Goal: Transaction & Acquisition: Purchase product/service

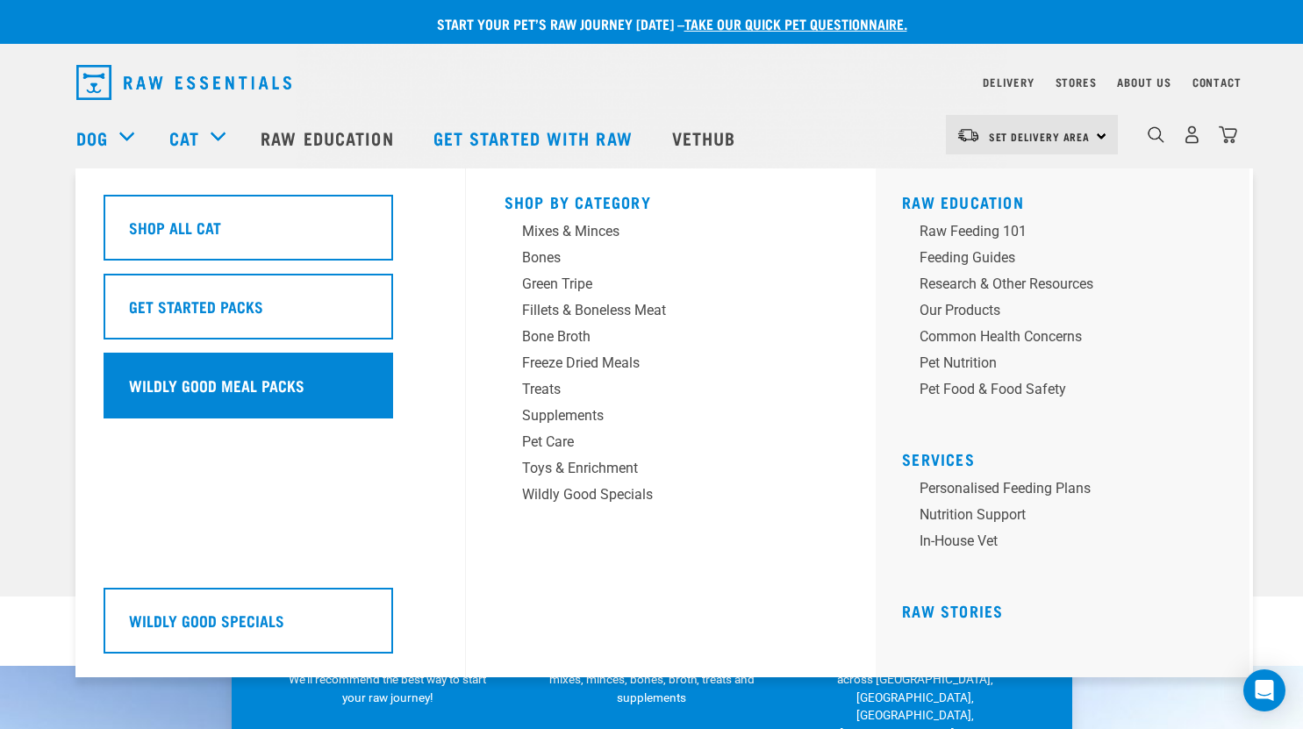
click at [185, 387] on h5 "Wildly Good Meal Packs" at bounding box center [217, 385] width 176 height 23
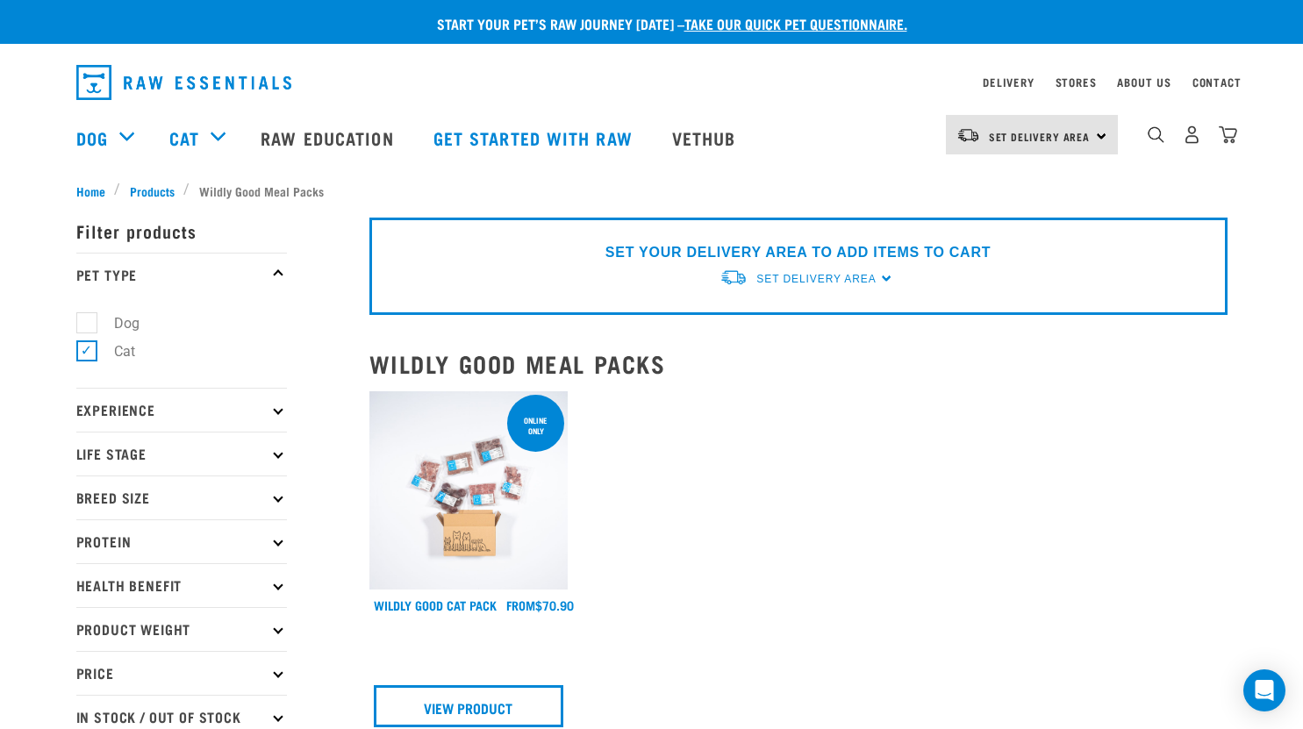
click at [433, 488] on img at bounding box center [468, 490] width 199 height 199
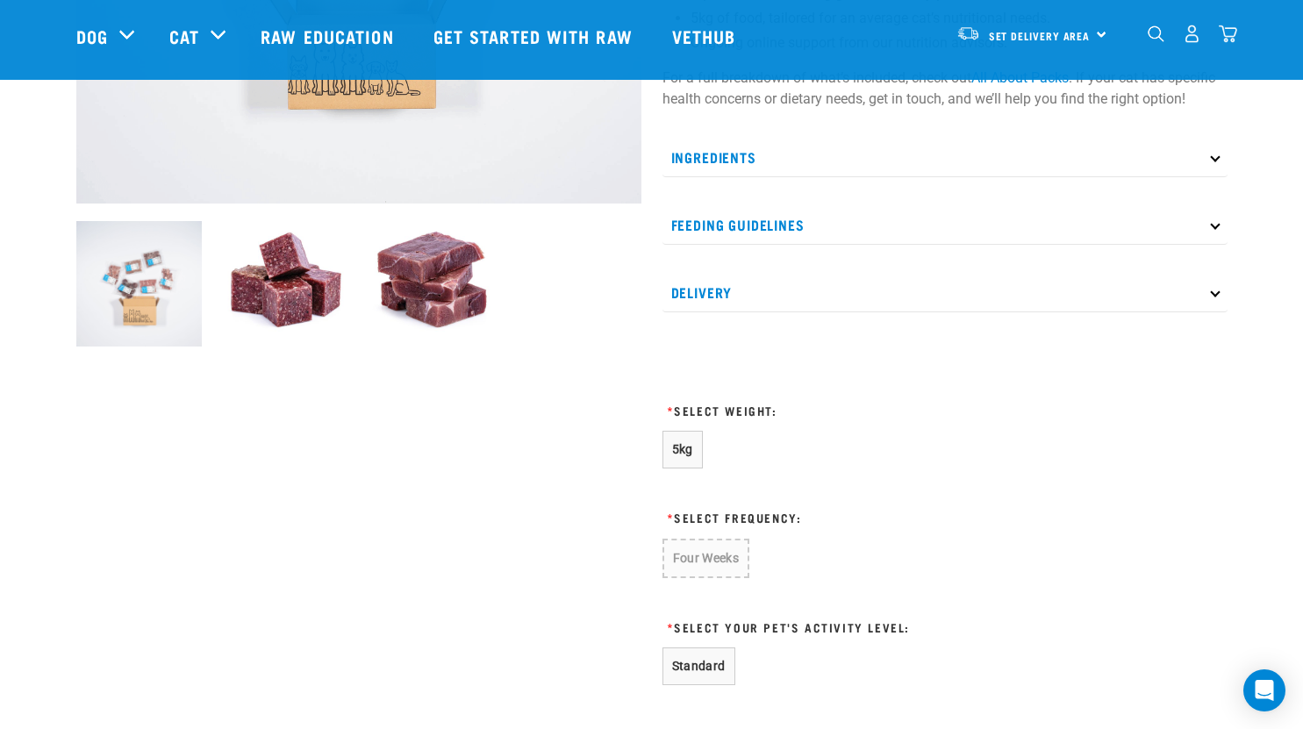
scroll to position [511, 0]
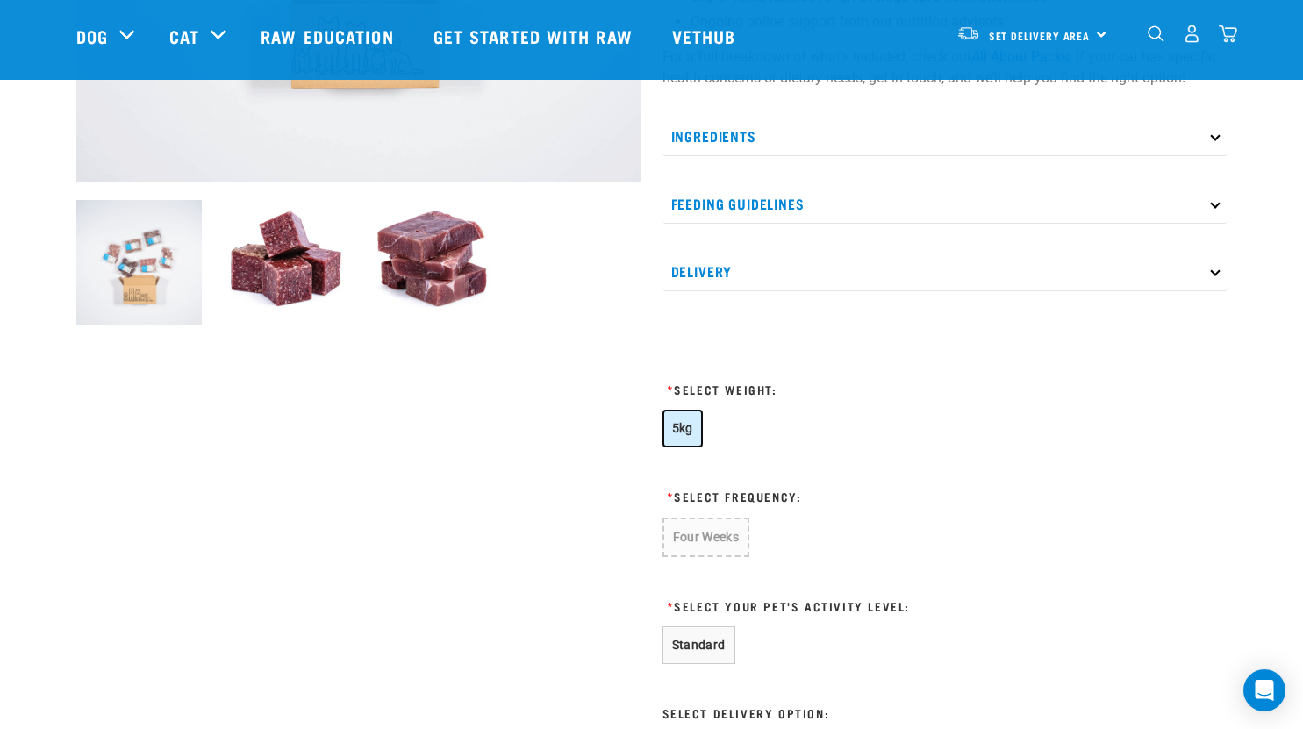
click at [680, 428] on span "5kg" at bounding box center [682, 428] width 21 height 14
click at [691, 525] on button "Four Weeks" at bounding box center [706, 537] width 86 height 38
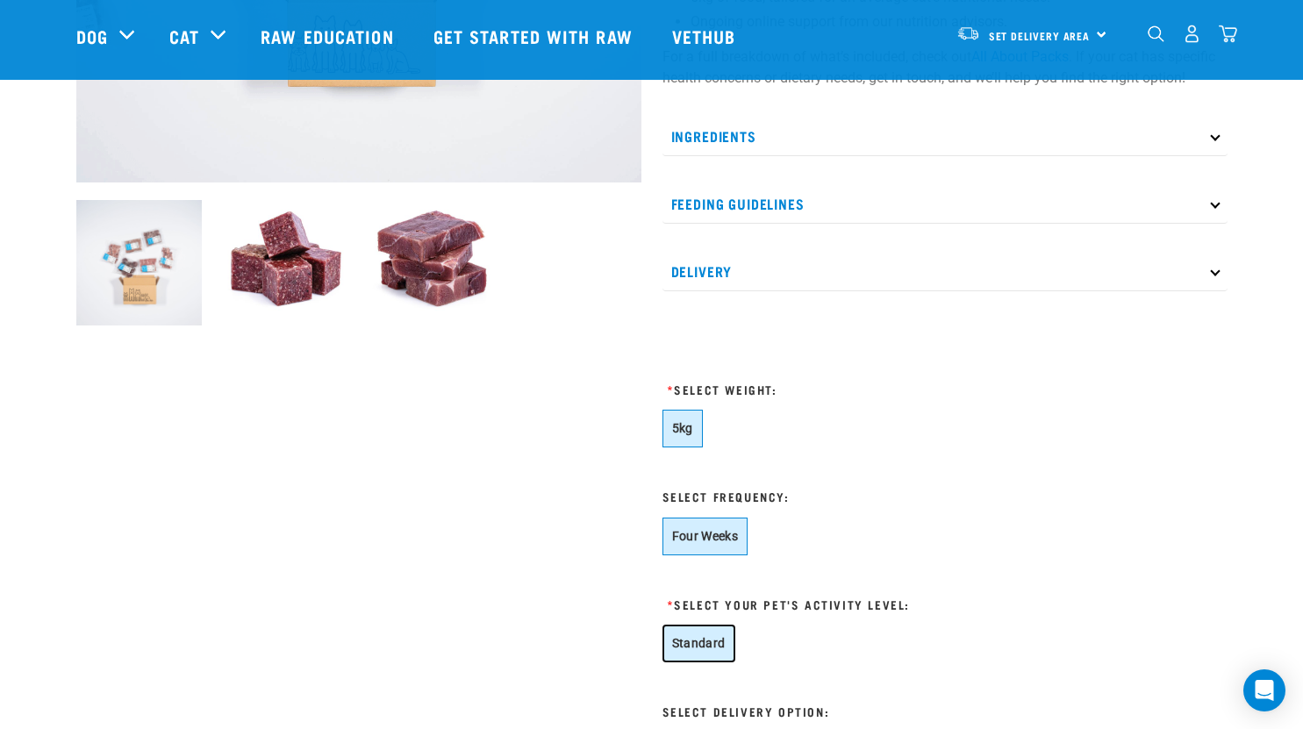
click at [692, 638] on button "Standard" at bounding box center [699, 644] width 73 height 38
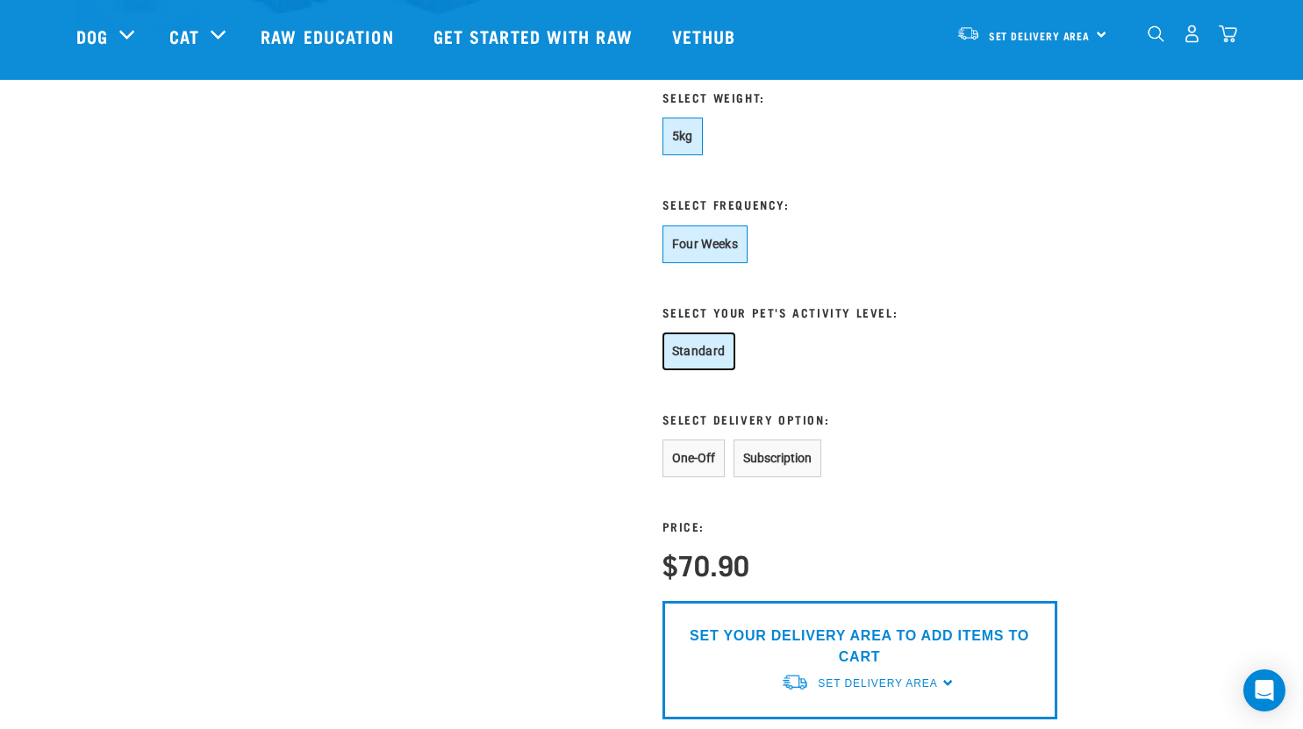
scroll to position [815, 0]
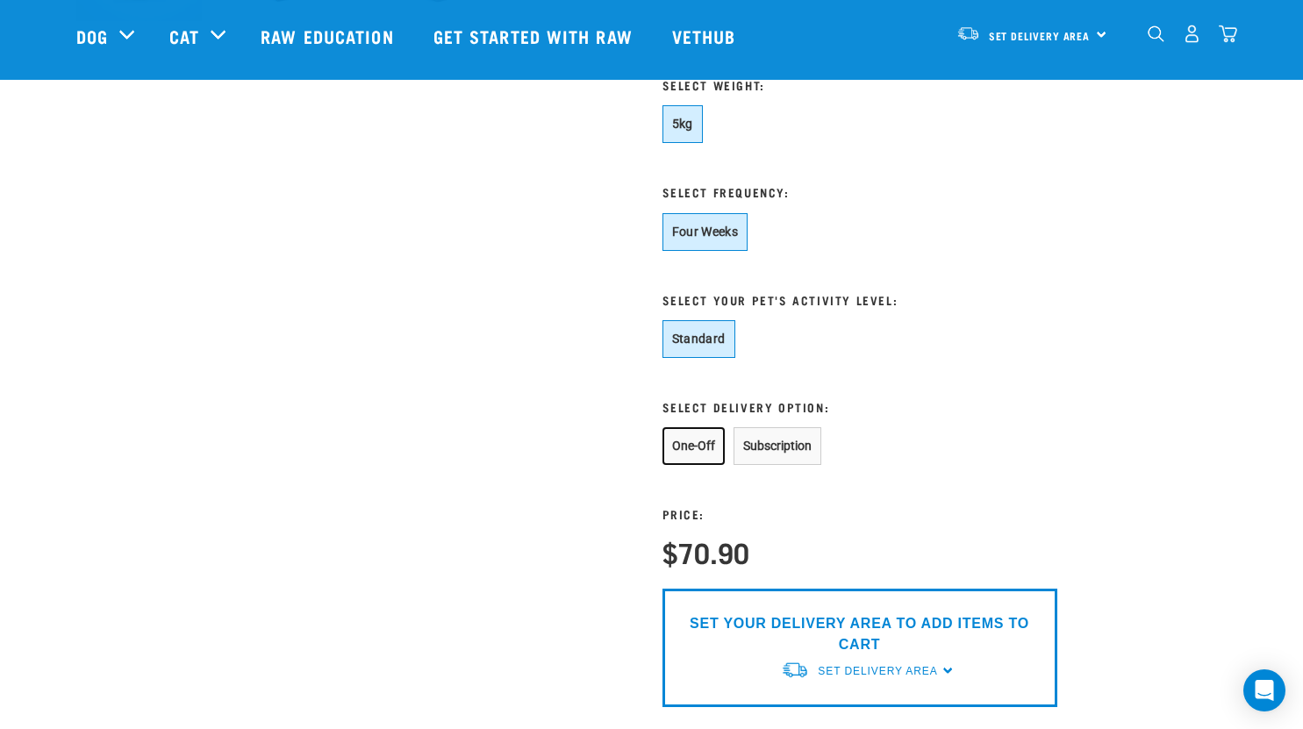
click at [707, 447] on button "One-Off" at bounding box center [694, 446] width 62 height 38
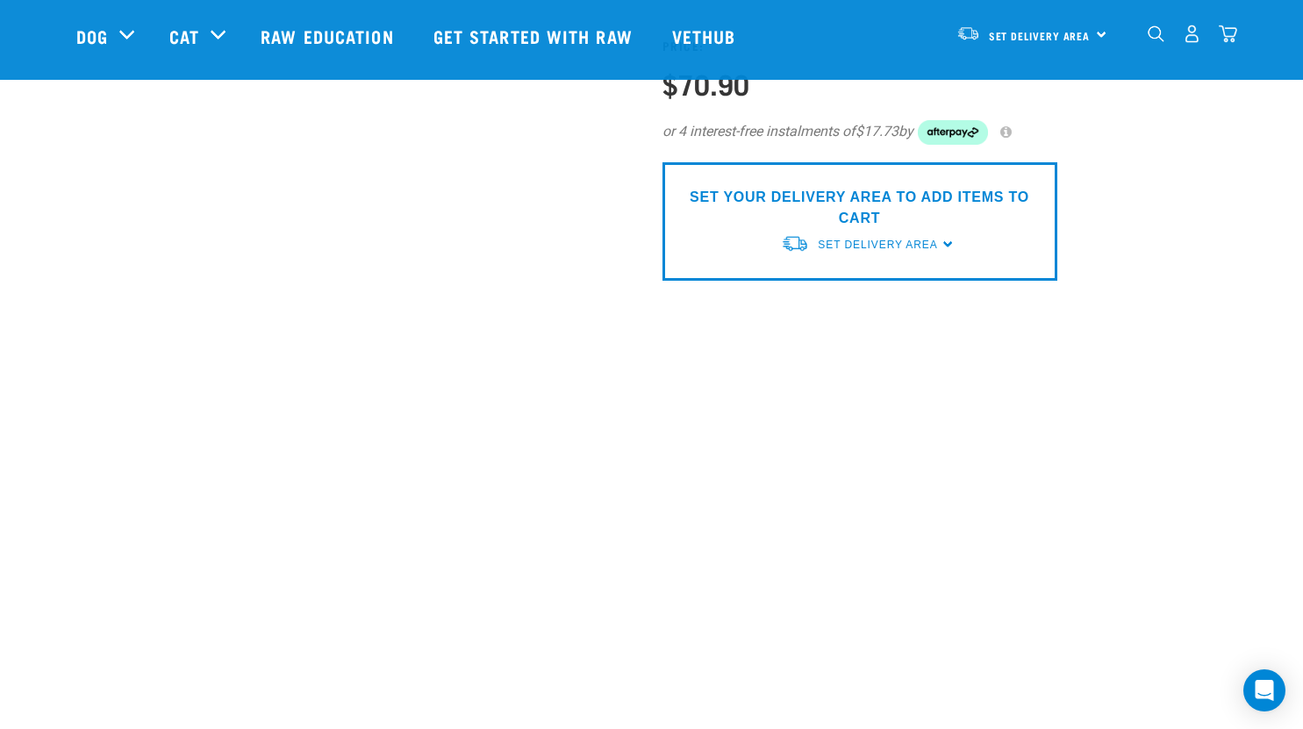
scroll to position [1342, 0]
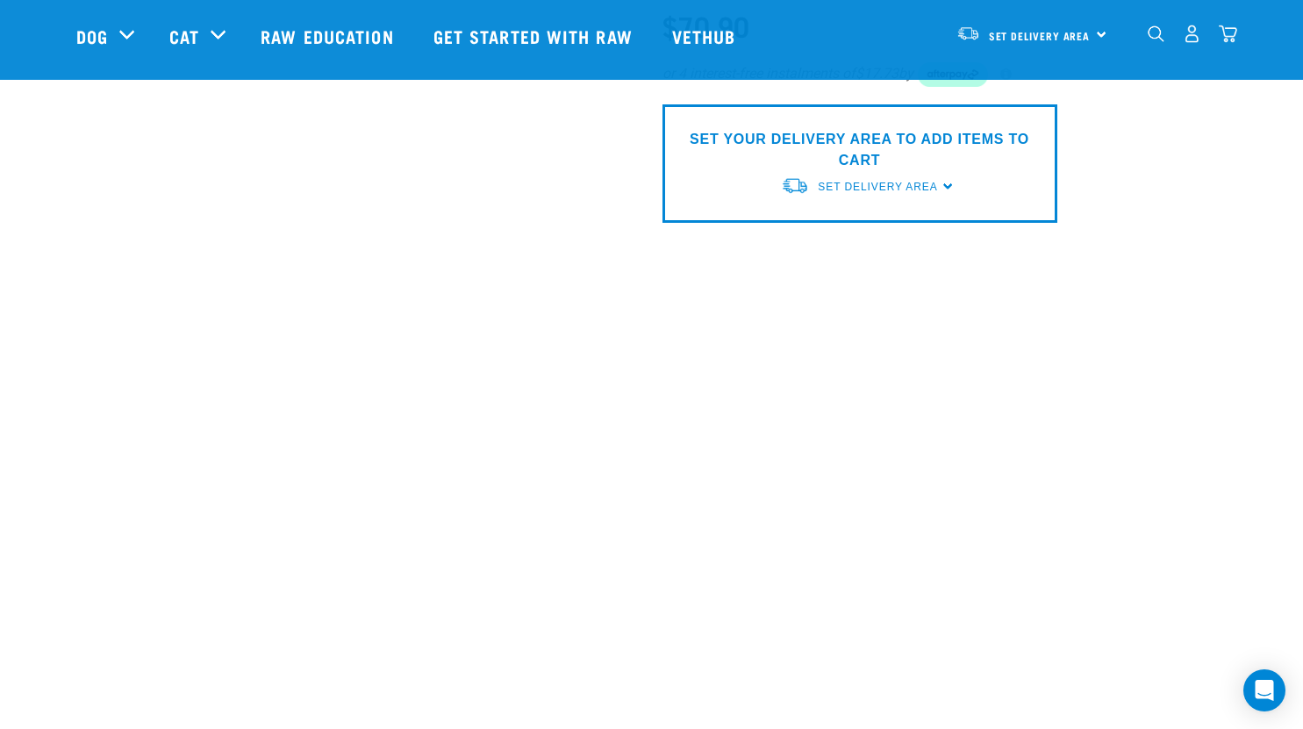
click at [941, 190] on div "SET YOUR DELIVERY AREA TO ADD ITEMS TO CART Set Delivery Area North Island Sout…" at bounding box center [860, 163] width 395 height 118
click at [936, 188] on span "Set Delivery Area" at bounding box center [877, 187] width 119 height 12
click at [895, 220] on link "[GEOGRAPHIC_DATA]" at bounding box center [868, 227] width 175 height 29
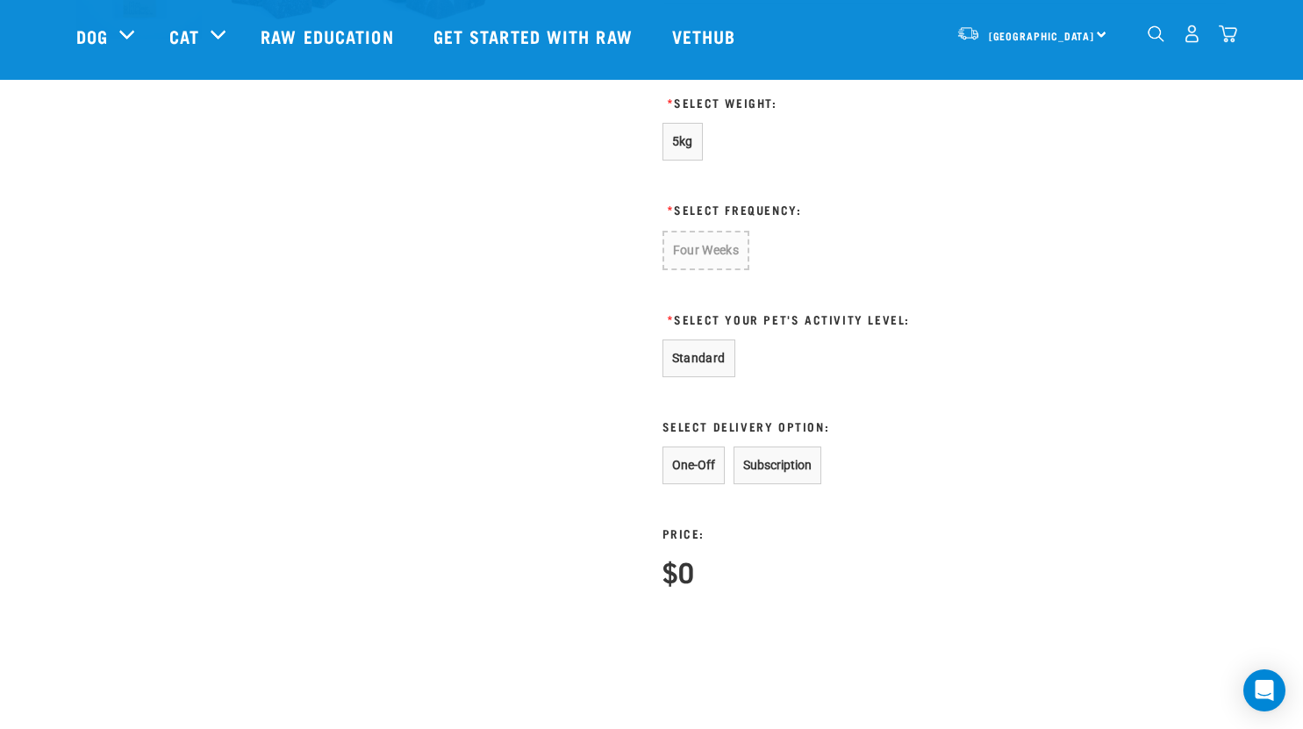
scroll to position [793, 0]
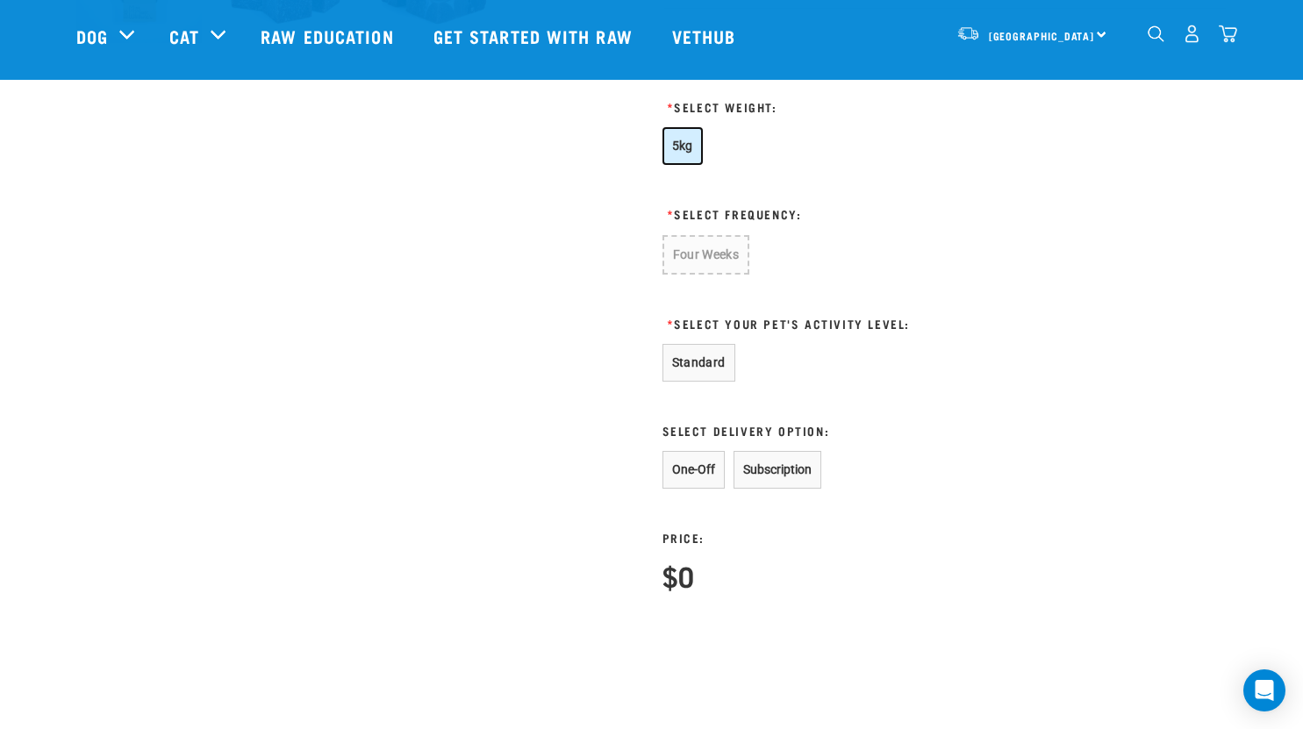
click at [681, 150] on span "5kg" at bounding box center [682, 146] width 21 height 14
click at [688, 269] on button "Four Weeks" at bounding box center [706, 254] width 86 height 38
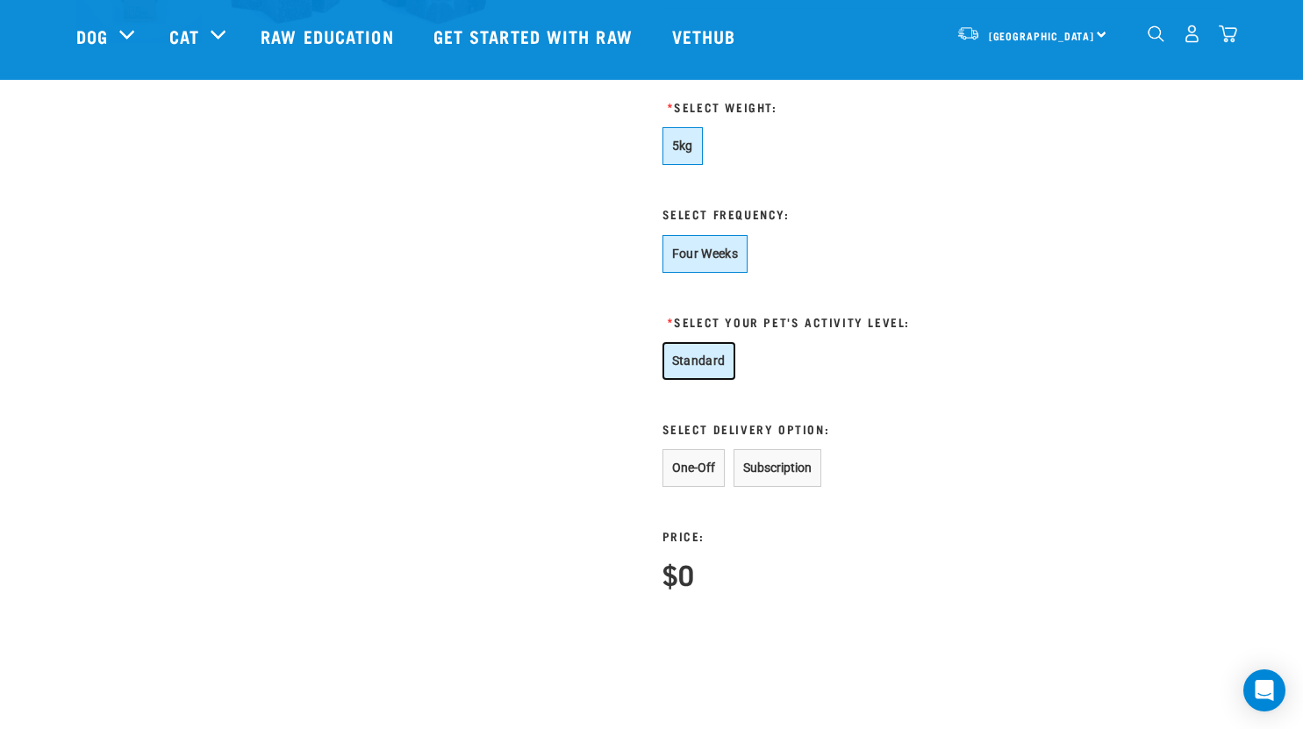
click at [689, 355] on button "Standard" at bounding box center [699, 361] width 73 height 38
click at [687, 468] on button "One-Off" at bounding box center [694, 468] width 62 height 38
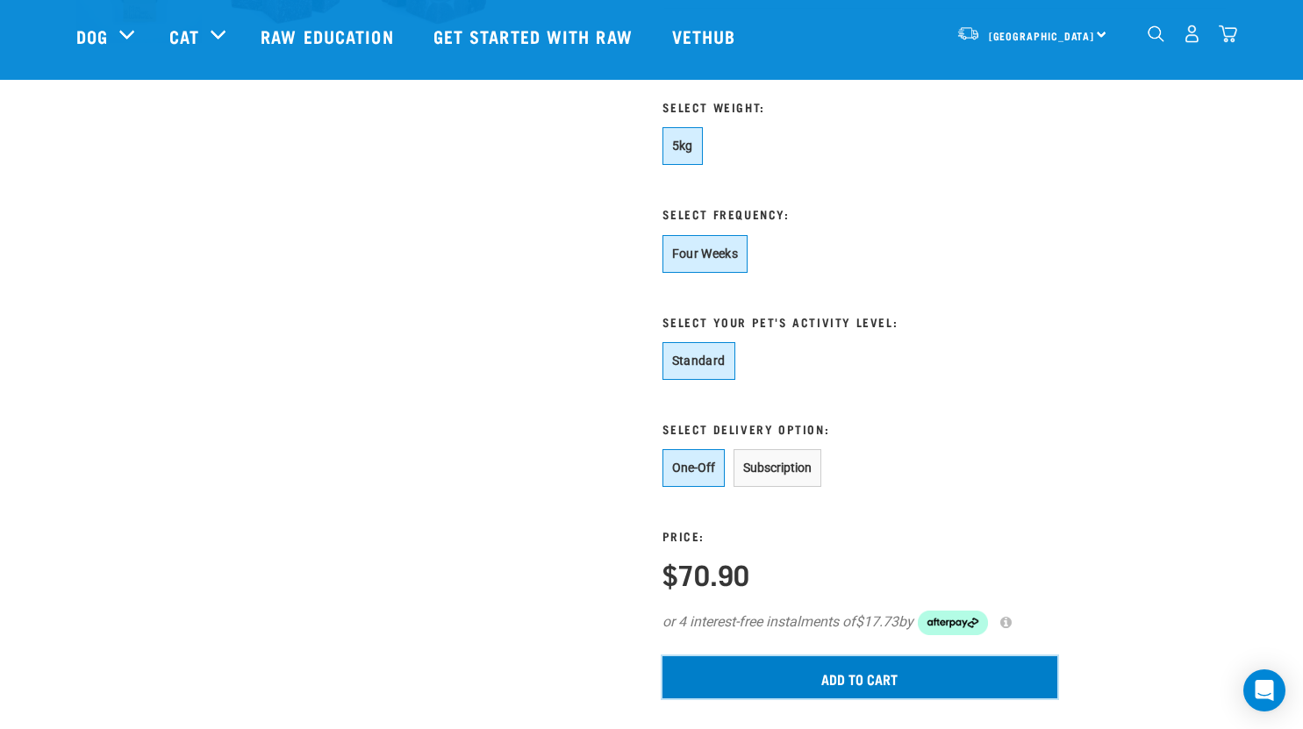
click at [843, 696] on input "Add to cart" at bounding box center [860, 677] width 395 height 42
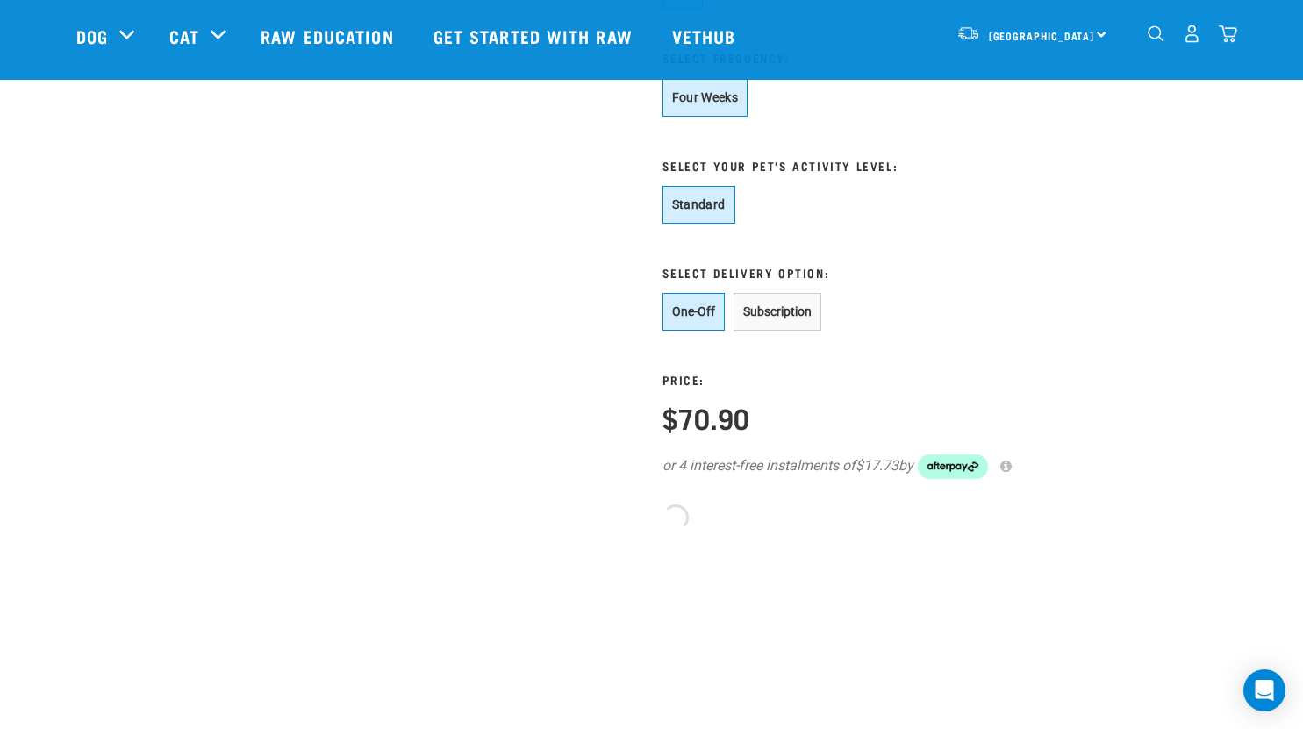
scroll to position [950, 0]
click at [1040, 294] on div "One-Off Subscription" at bounding box center [860, 311] width 395 height 38
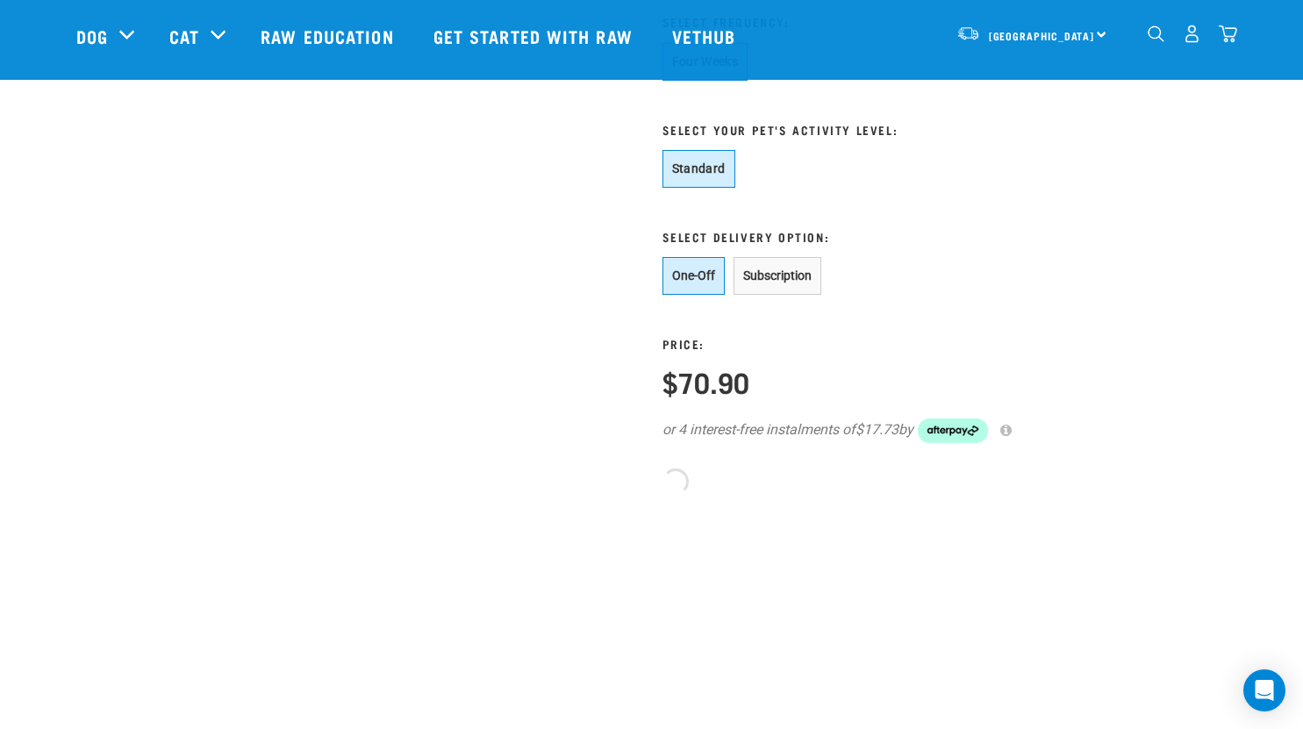
scroll to position [986, 0]
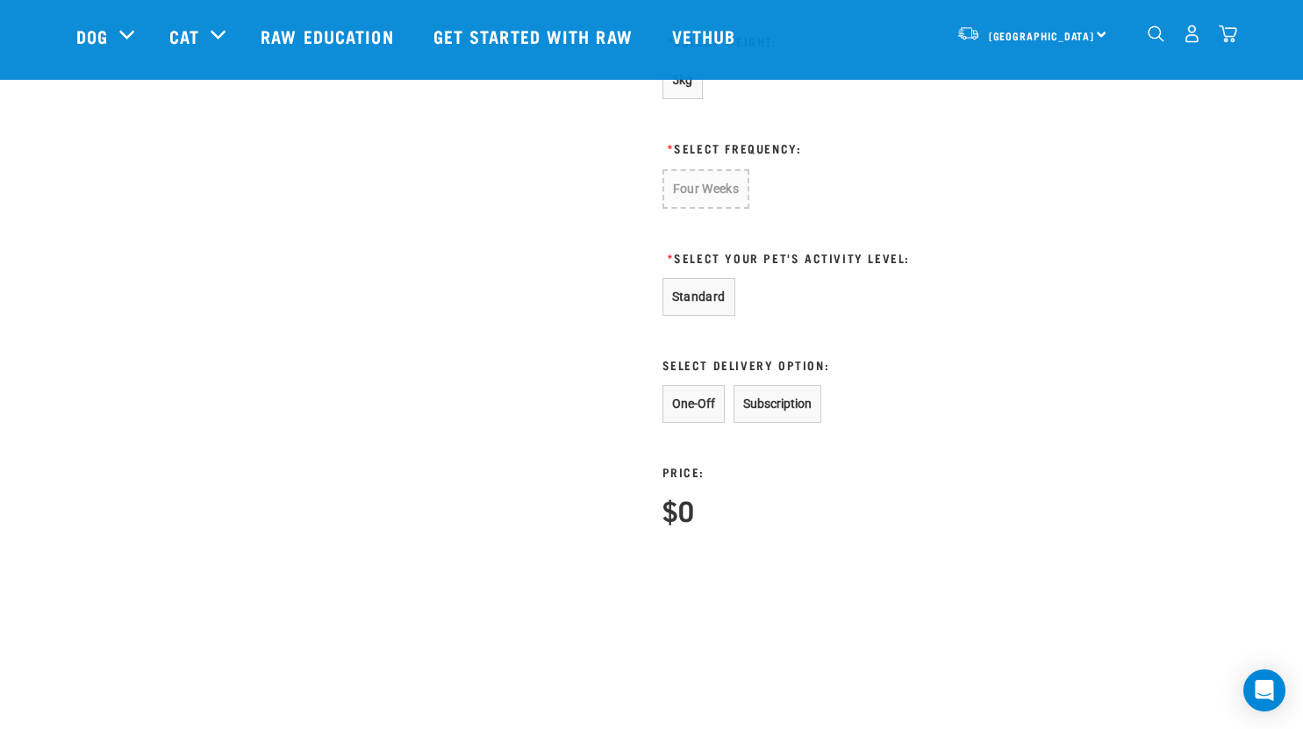
scroll to position [857, 0]
click at [678, 97] on button "5kg" at bounding box center [683, 82] width 40 height 38
click at [698, 175] on button "Four Weeks" at bounding box center [706, 190] width 86 height 38
click at [691, 307] on button "Standard" at bounding box center [699, 297] width 73 height 38
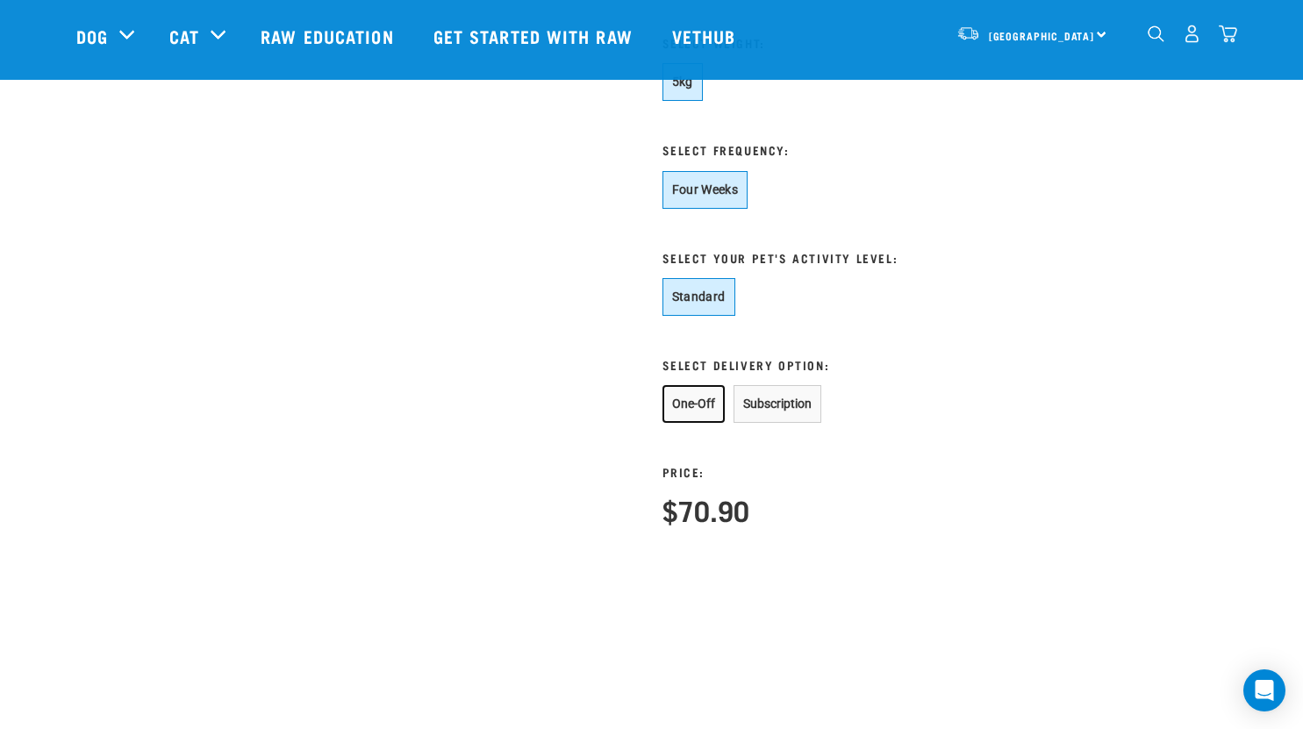
click at [690, 415] on button "One-Off" at bounding box center [694, 404] width 62 height 38
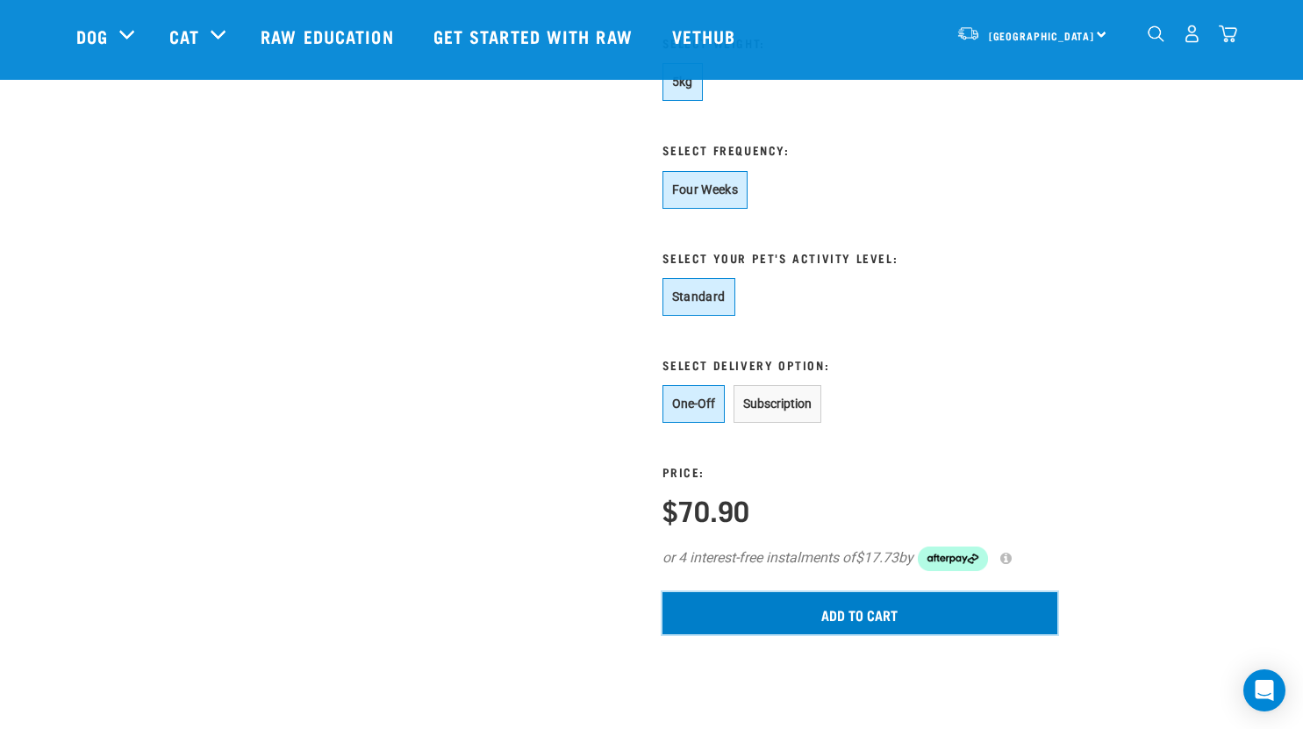
click at [845, 620] on input "Add to cart" at bounding box center [860, 613] width 395 height 42
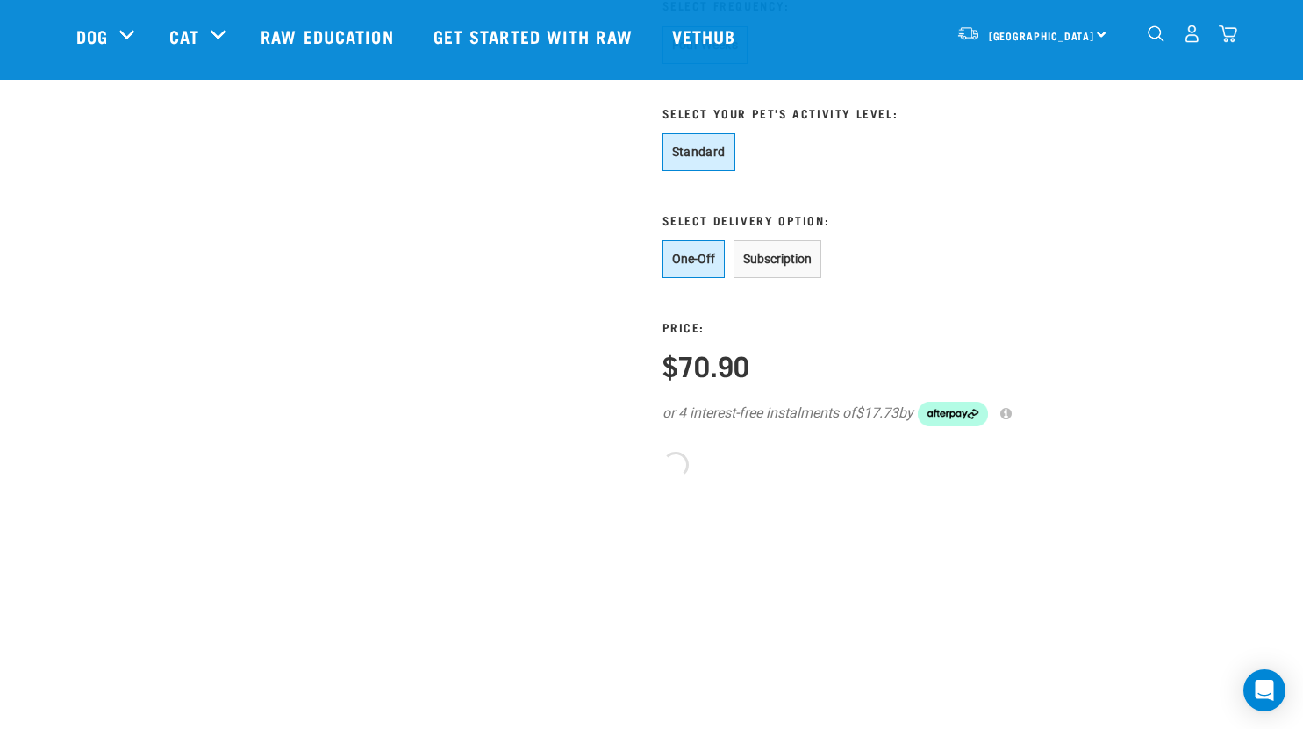
scroll to position [1001, 0]
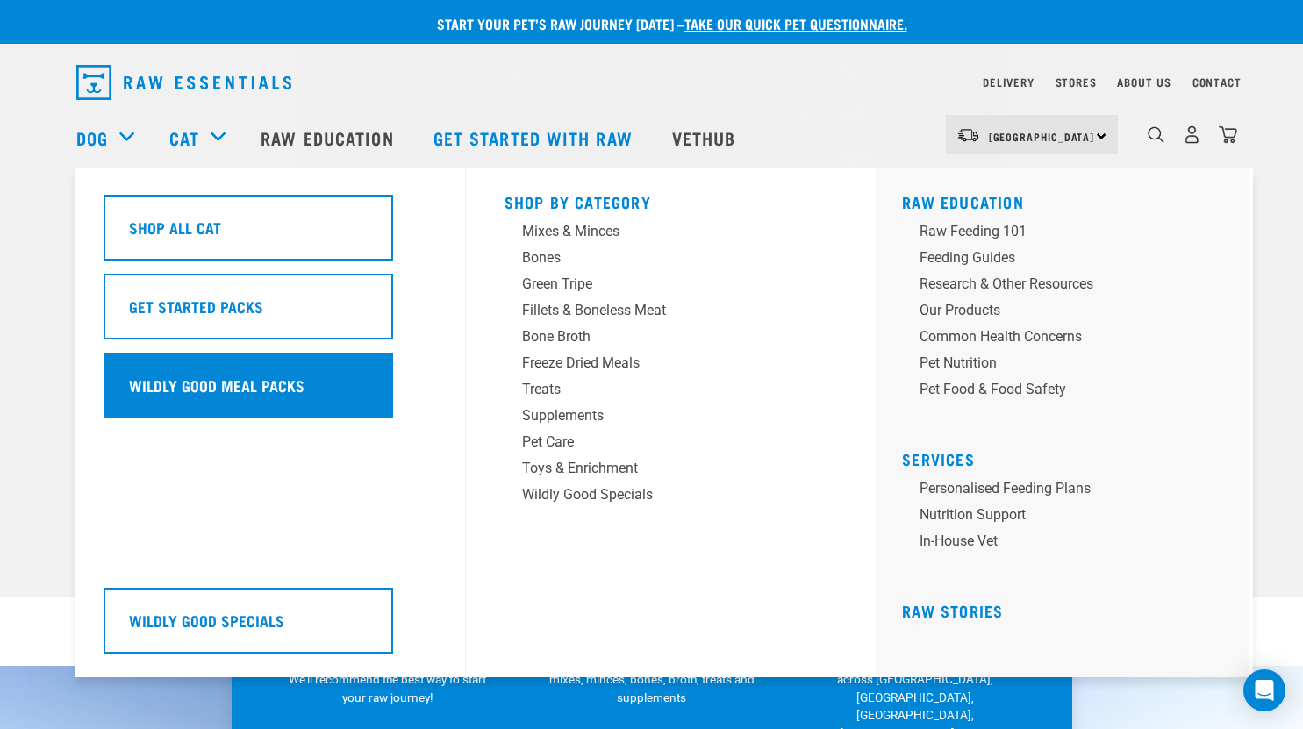
click at [224, 369] on div "Wildly Good Meal Packs" at bounding box center [249, 386] width 290 height 66
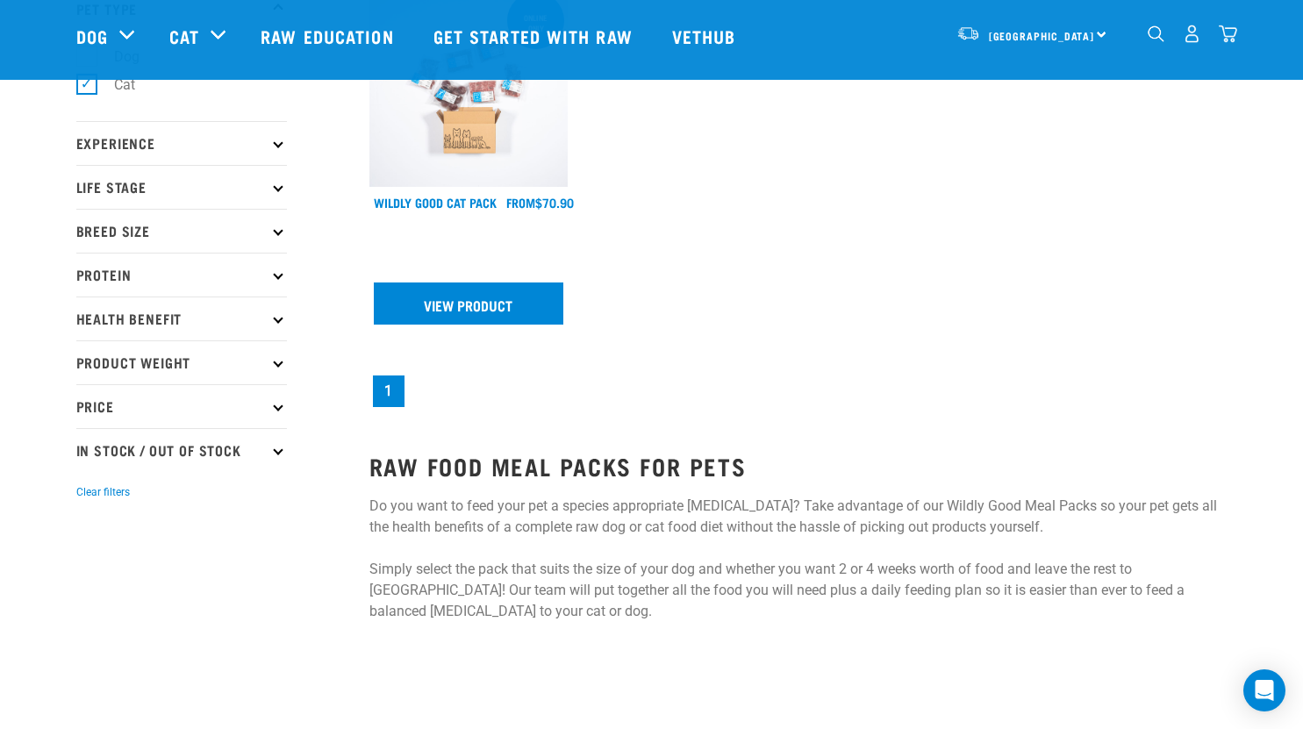
scroll to position [147, 0]
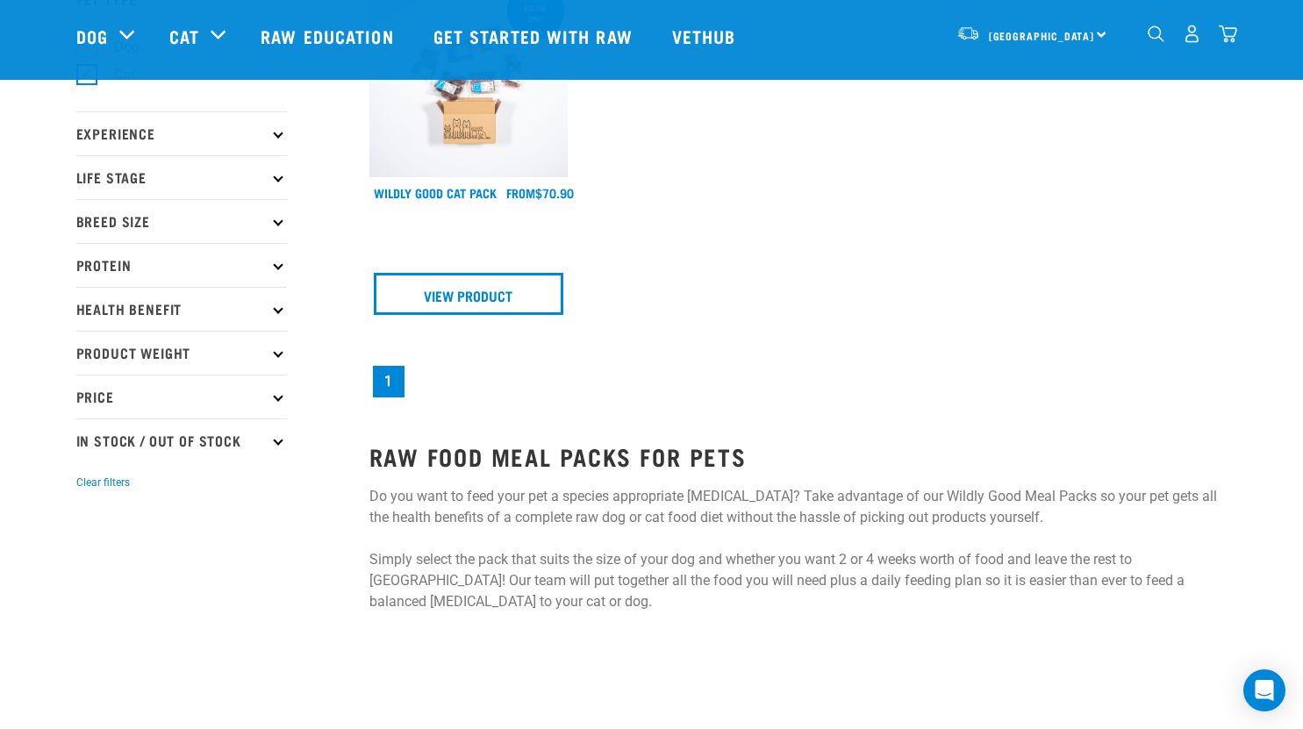
click at [391, 391] on link "1" at bounding box center [389, 382] width 32 height 32
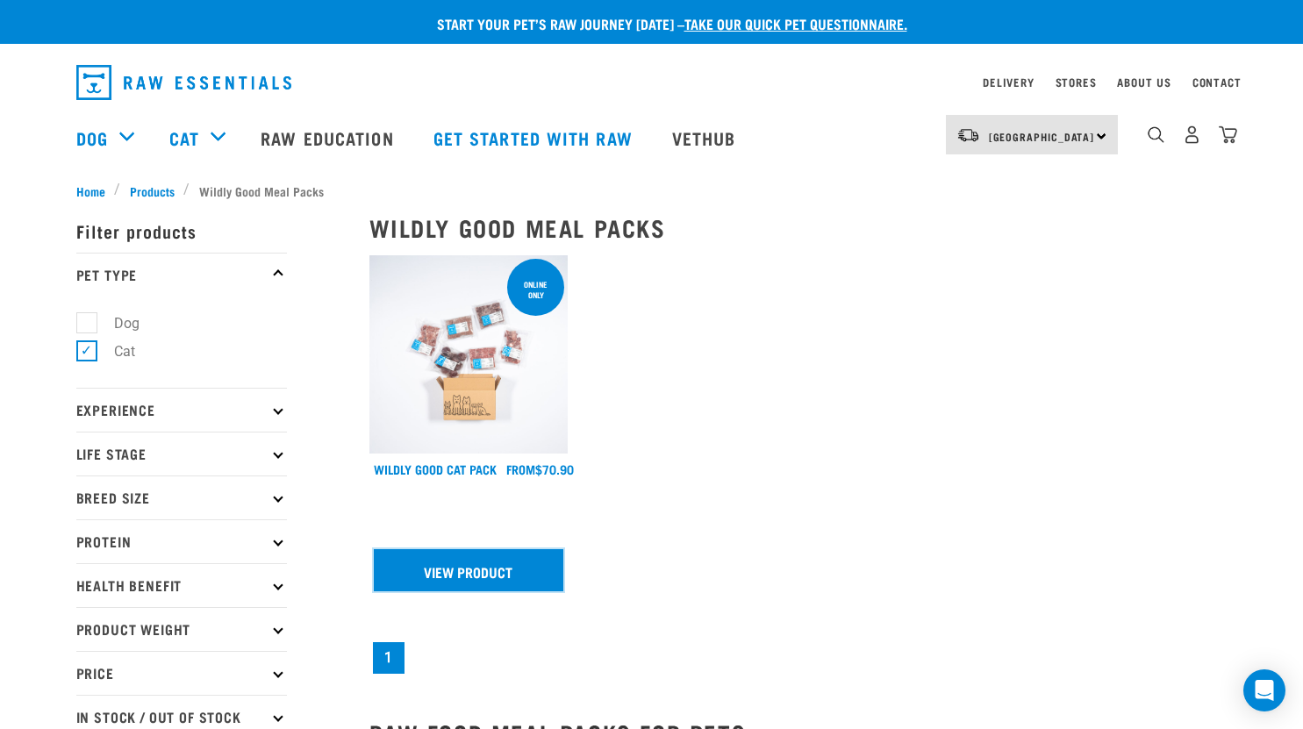
click at [491, 565] on link "View Product" at bounding box center [469, 570] width 190 height 42
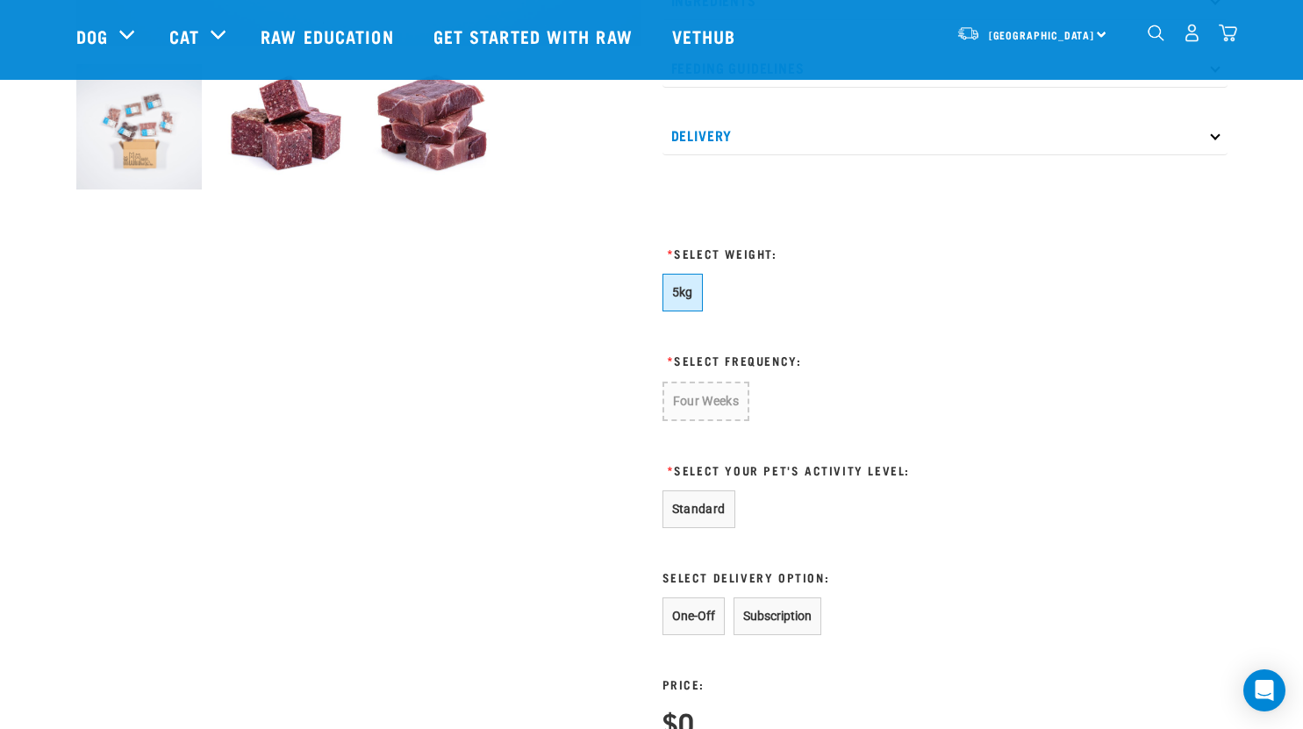
scroll to position [648, 0]
click at [667, 283] on button "5kg" at bounding box center [683, 292] width 40 height 38
click at [709, 403] on button "Four Weeks" at bounding box center [706, 400] width 86 height 38
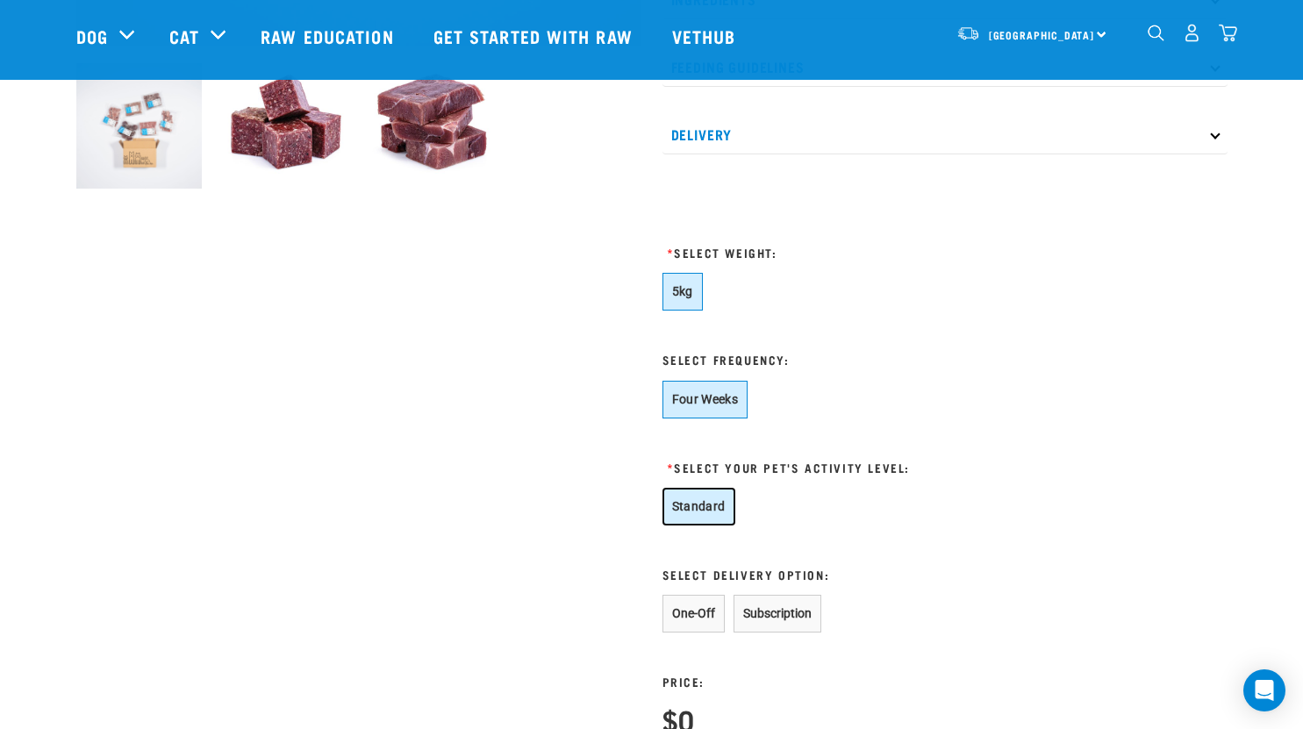
click at [703, 509] on button "Standard" at bounding box center [699, 507] width 73 height 38
click at [694, 610] on button "One-Off" at bounding box center [694, 614] width 62 height 38
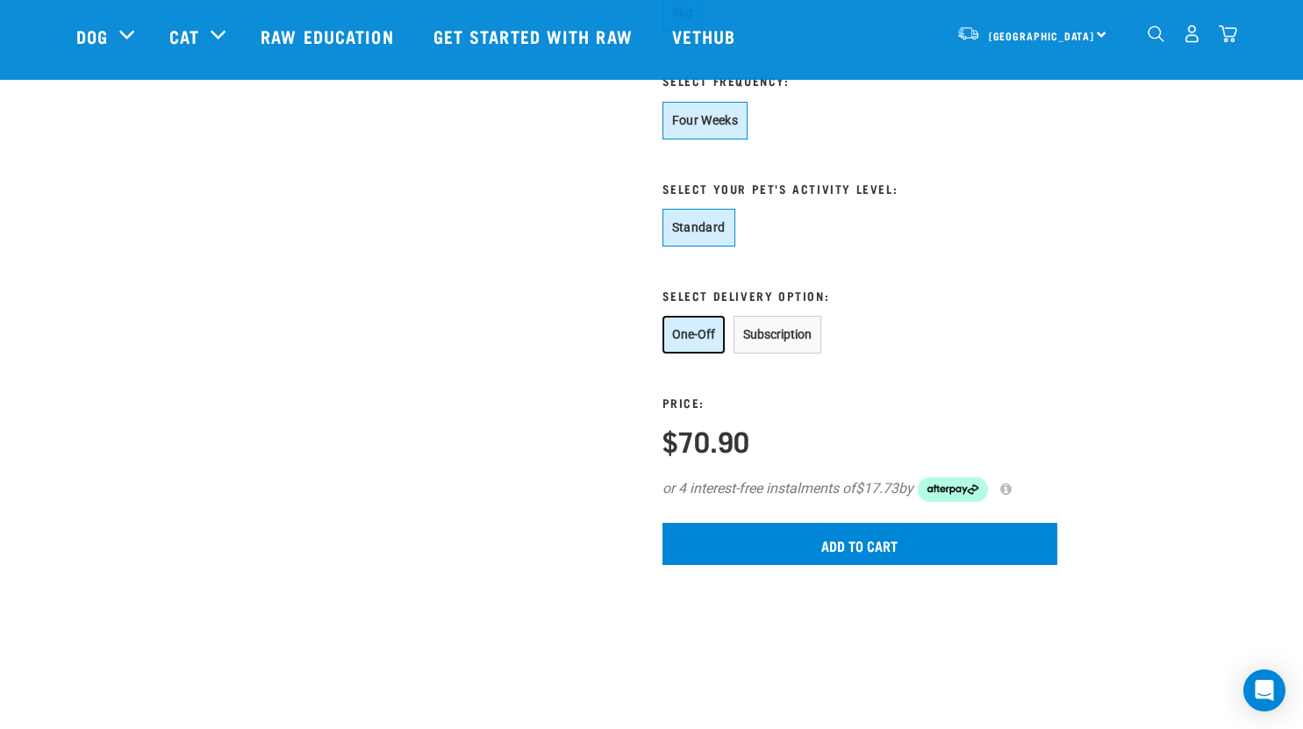
scroll to position [943, 0]
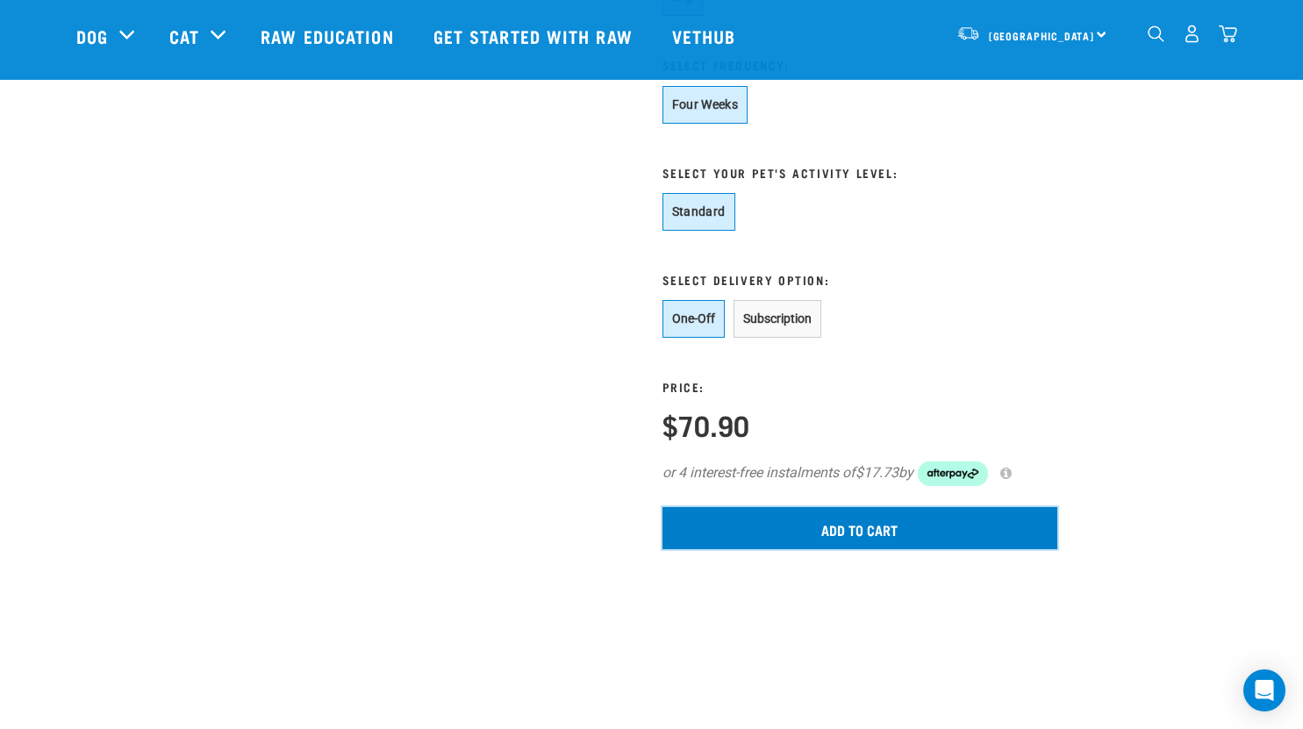
click at [828, 535] on input "Add to cart" at bounding box center [860, 528] width 395 height 42
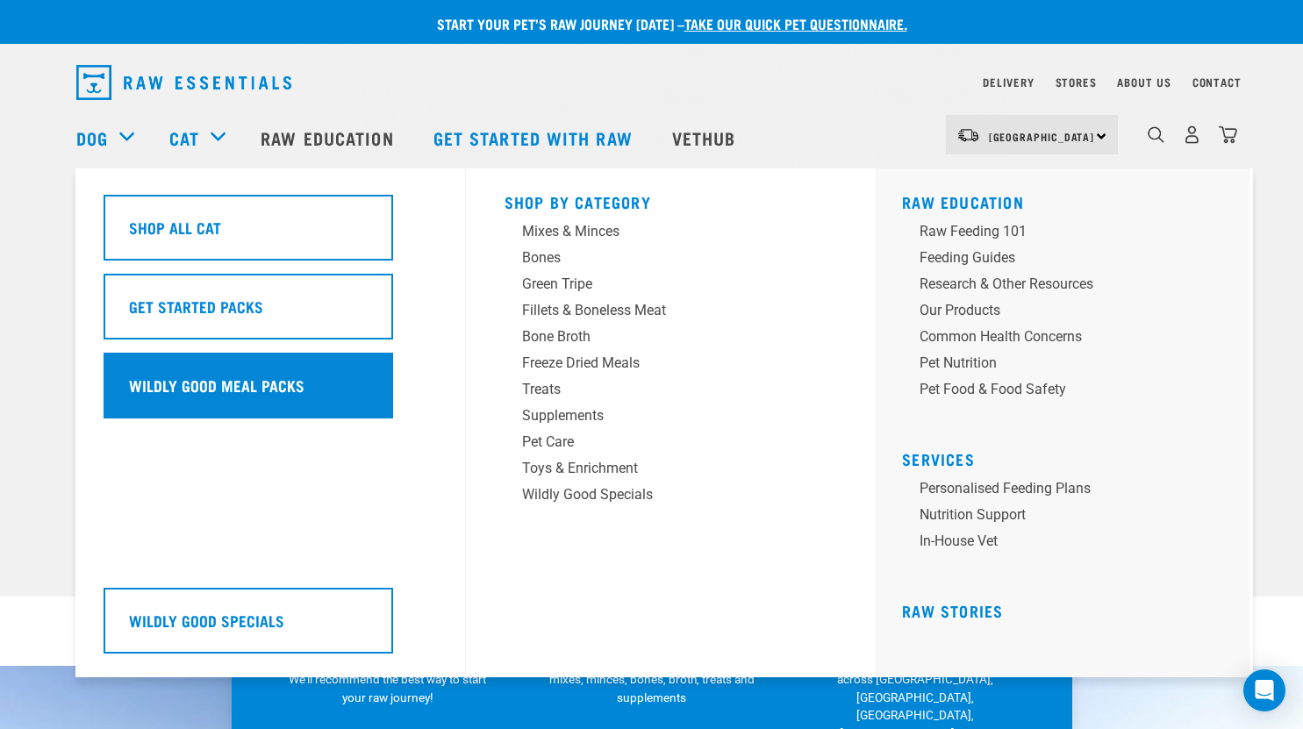
click at [209, 398] on div "Wildly Good Meal Packs" at bounding box center [249, 386] width 290 height 66
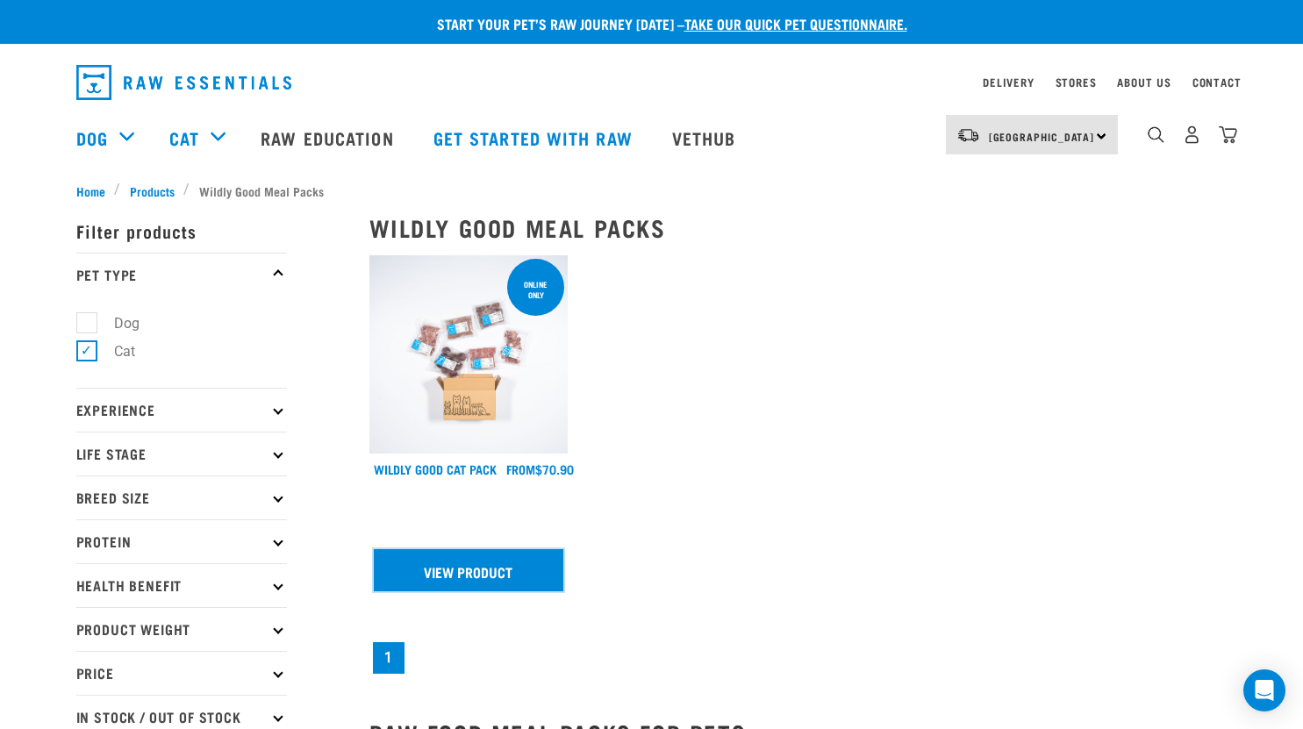
click at [486, 580] on link "View Product" at bounding box center [469, 570] width 190 height 42
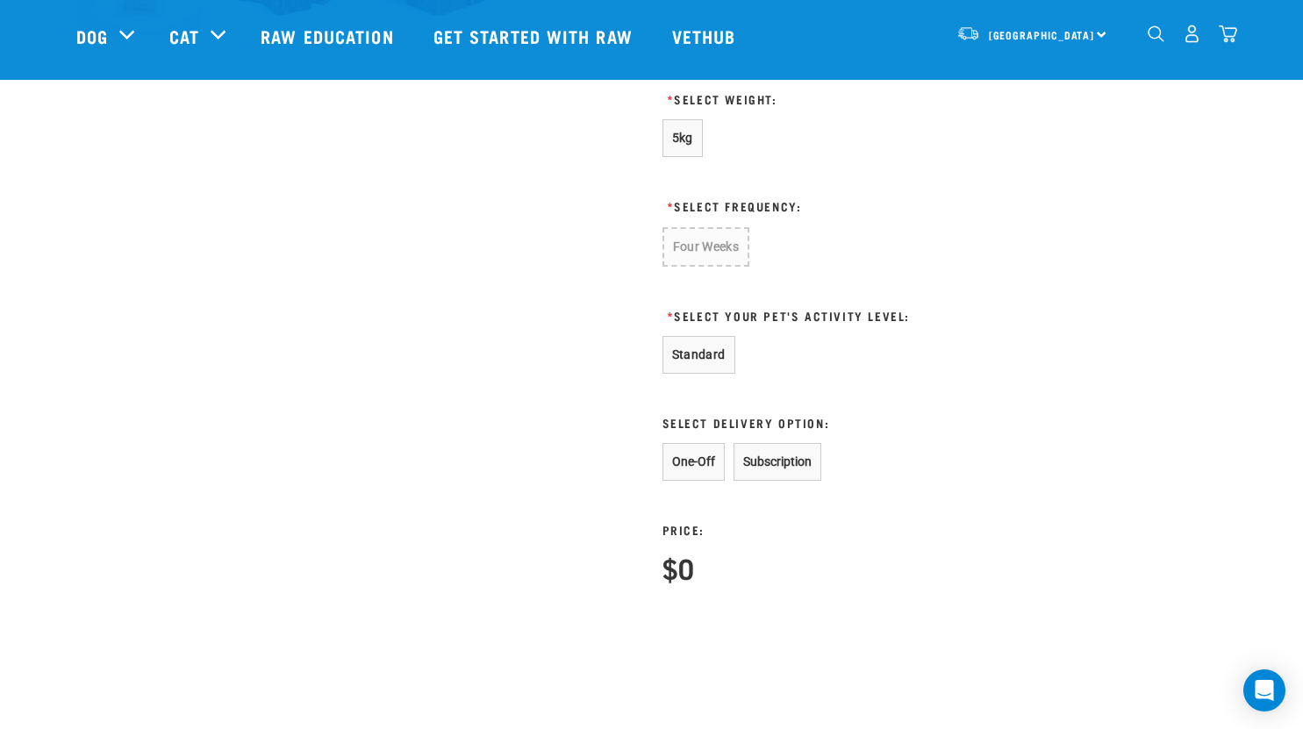
scroll to position [793, 0]
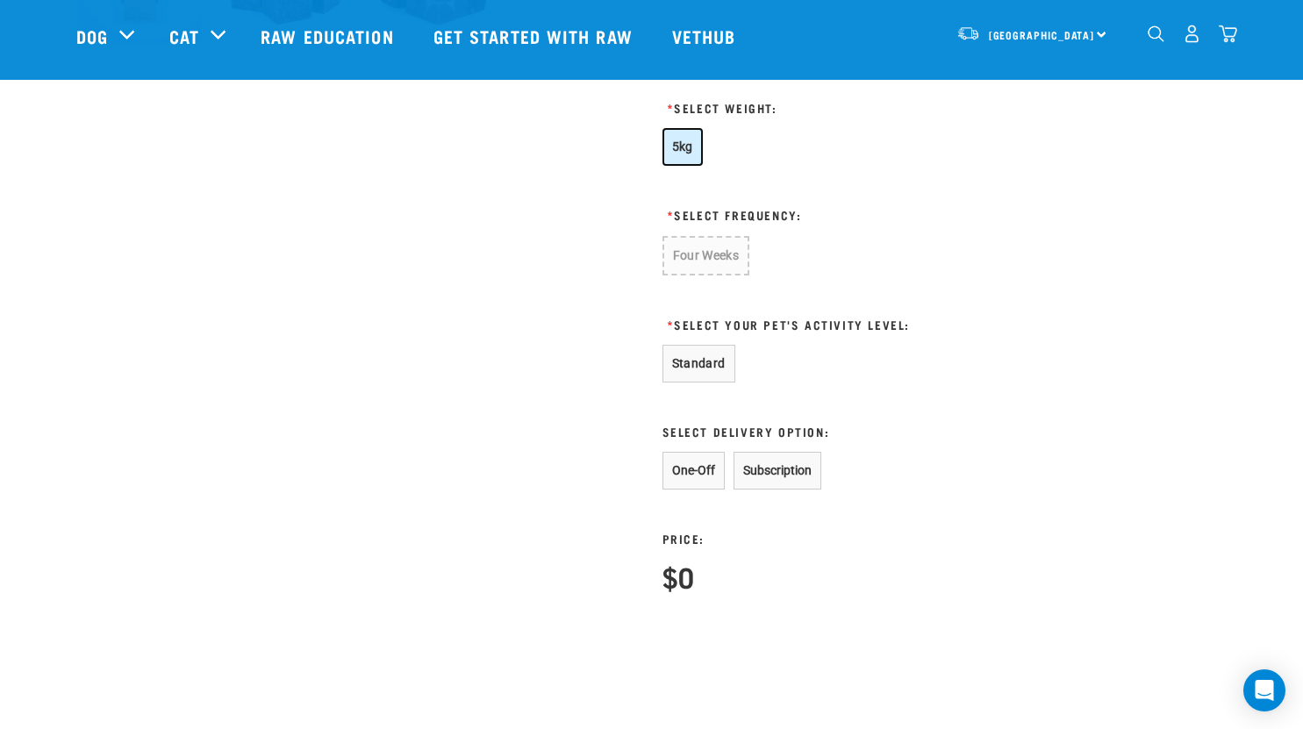
click at [676, 155] on button "5kg" at bounding box center [683, 147] width 40 height 38
click at [706, 266] on button "Four Weeks" at bounding box center [706, 255] width 86 height 38
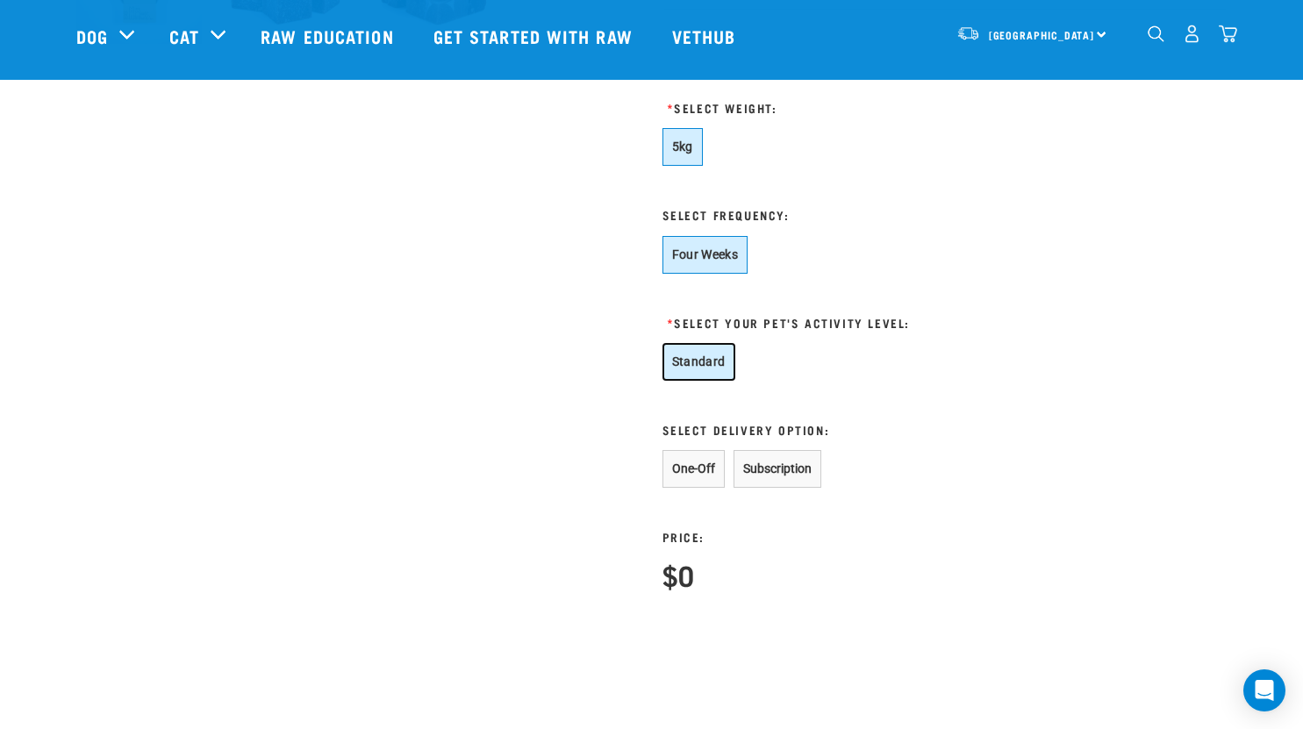
click at [698, 358] on button "Standard" at bounding box center [699, 362] width 73 height 38
click at [692, 474] on button "One-Off" at bounding box center [694, 469] width 62 height 38
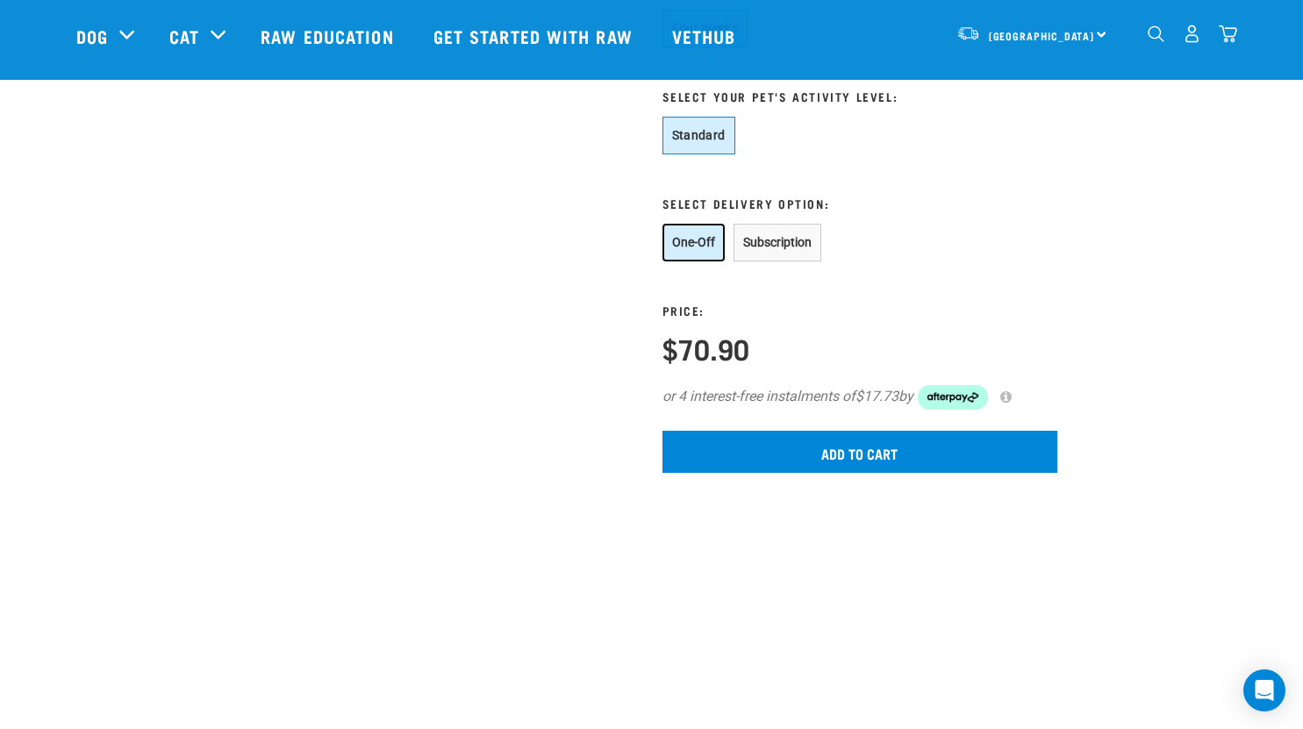
scroll to position [1029, 0]
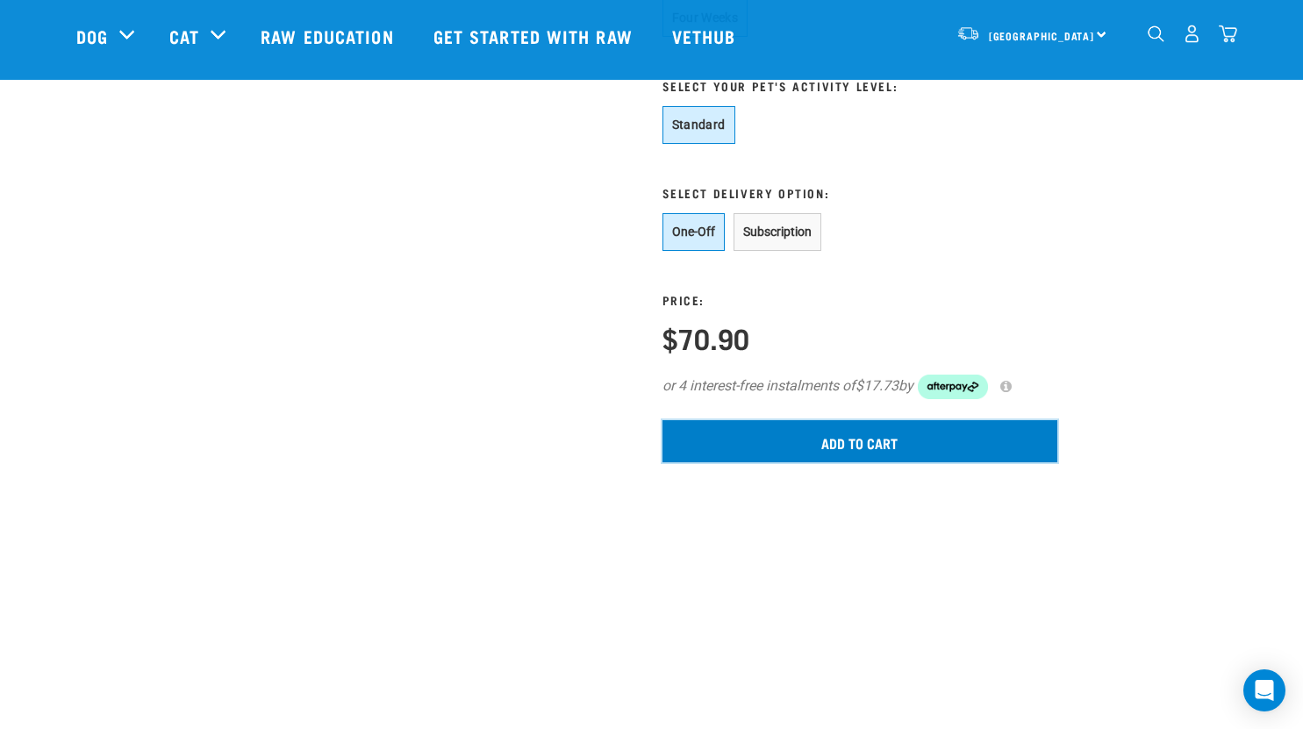
click at [884, 447] on input "Add to cart" at bounding box center [860, 441] width 395 height 42
